Goal: Task Accomplishment & Management: Manage account settings

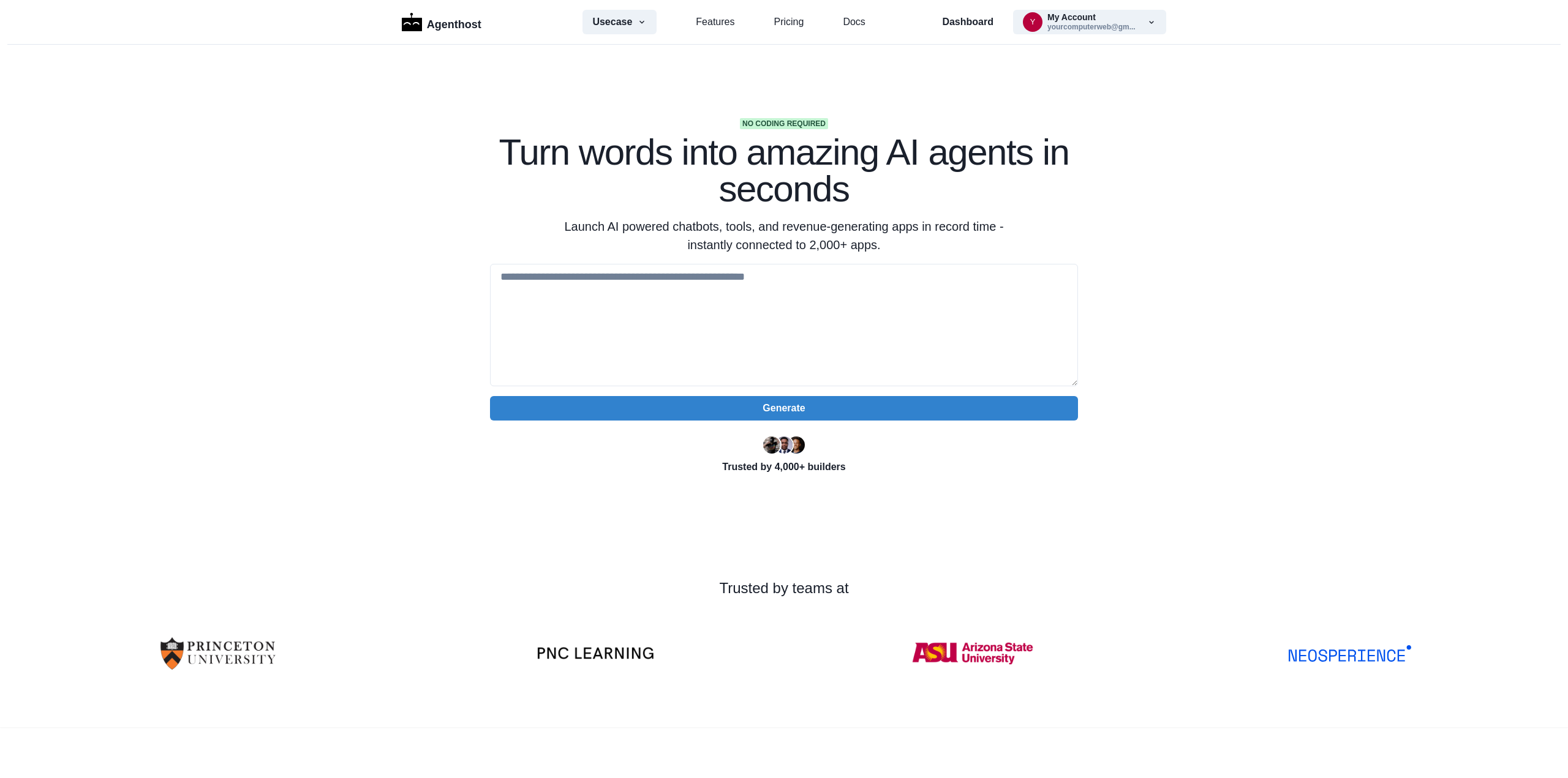
click at [1095, 21] on button "y My Account yourcomputerweb@gm..." at bounding box center [1089, 21] width 153 height 24
click at [1039, 74] on button "Settings" at bounding box center [1077, 77] width 136 height 22
click at [643, 21] on icon "button" at bounding box center [642, 22] width 10 height 10
click at [1166, 267] on section "No coding required Turn words into amazing AI agents in seconds Launch AI power…" at bounding box center [784, 386] width 1568 height 682
click at [973, 24] on p "Dashboard" at bounding box center [967, 21] width 51 height 14
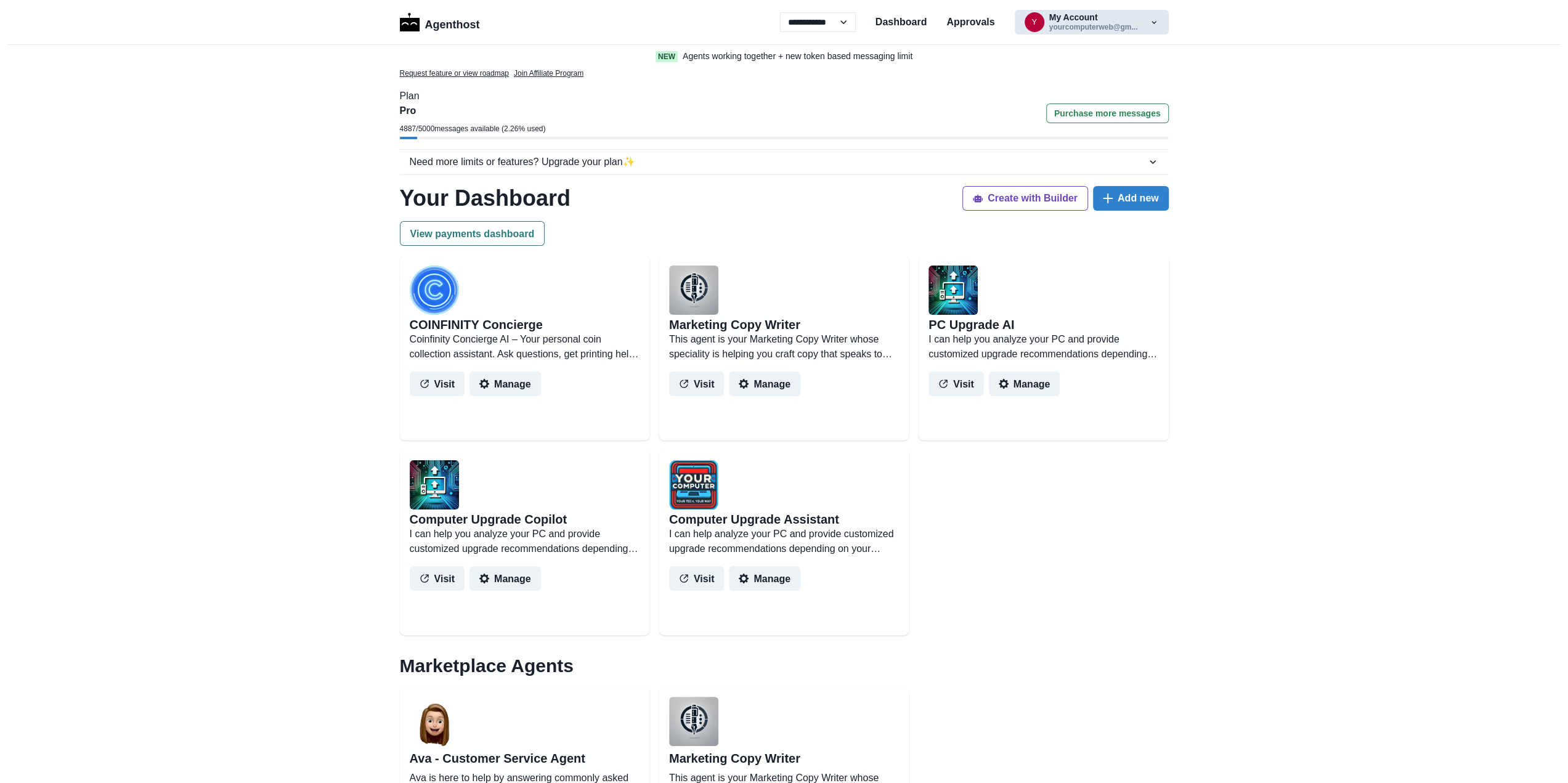
click at [1118, 21] on button "y My Account yourcomputerweb@gm..." at bounding box center [1091, 21] width 154 height 24
click at [1065, 78] on button "Settings" at bounding box center [1084, 78] width 137 height 22
